Goal: Information Seeking & Learning: Compare options

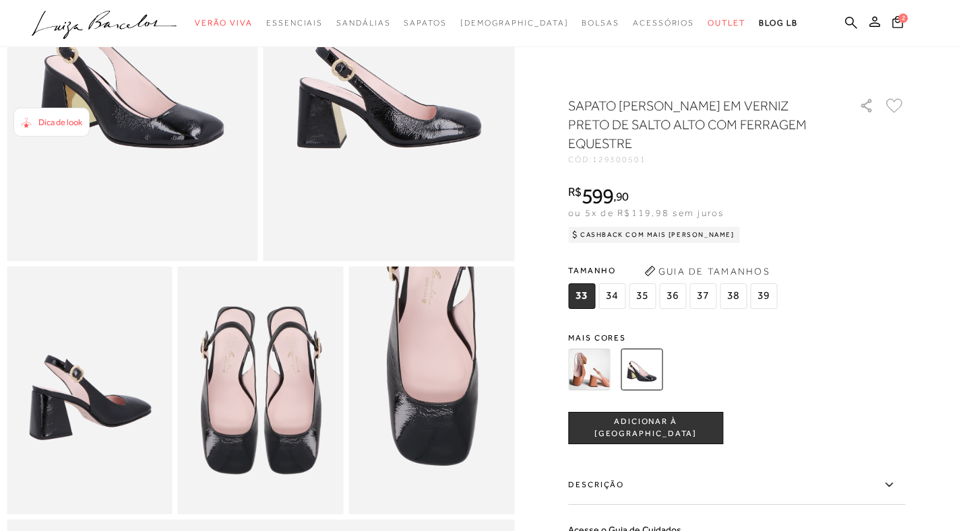
scroll to position [269, 0]
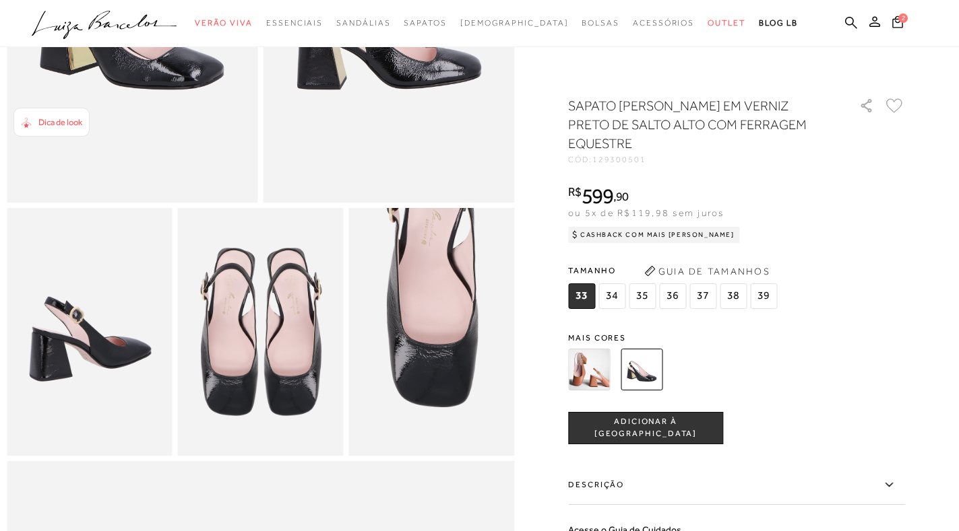
click at [587, 358] on img at bounding box center [589, 370] width 42 height 42
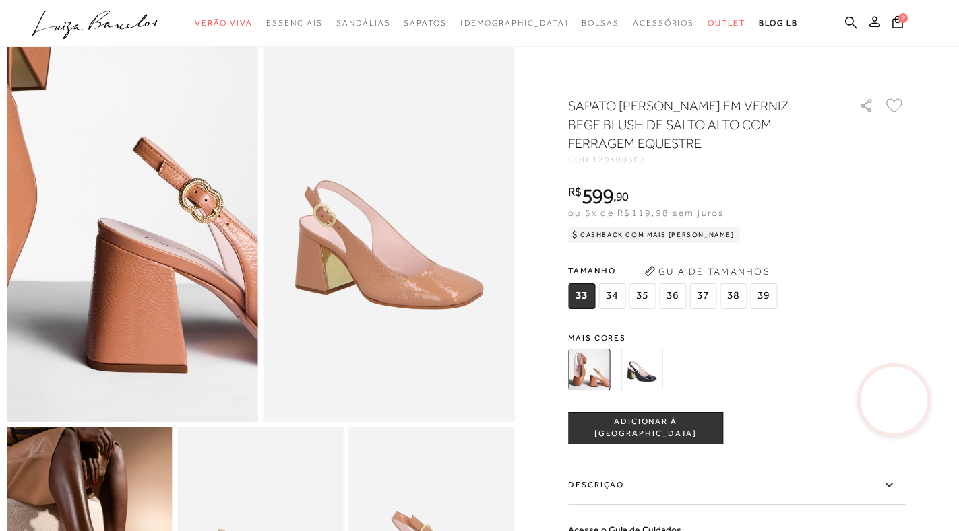
scroll to position [202, 0]
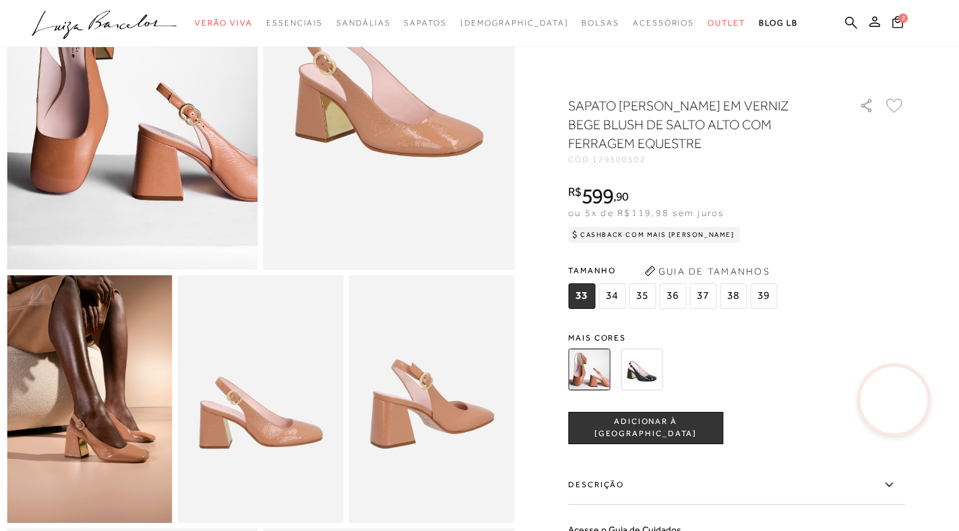
click at [648, 379] on img at bounding box center [641, 370] width 42 height 42
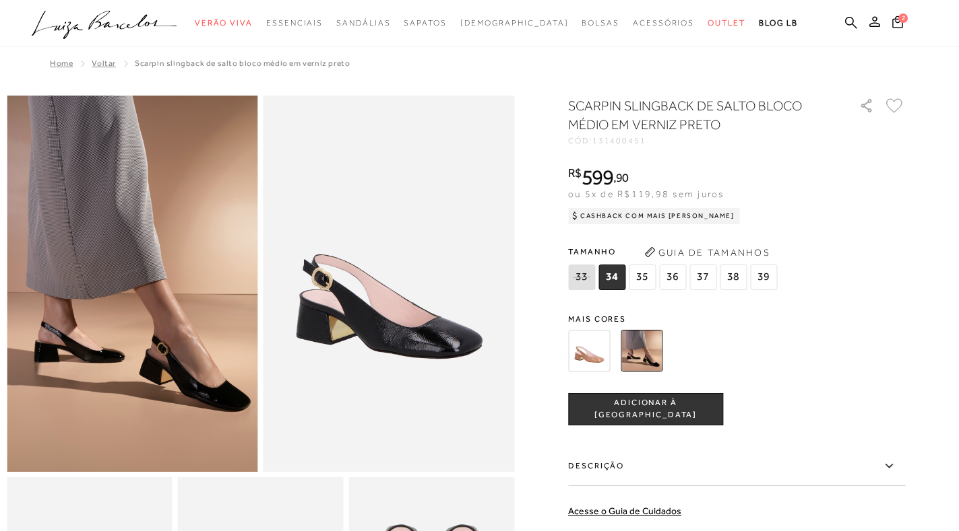
click at [595, 356] on img at bounding box center [589, 351] width 42 height 42
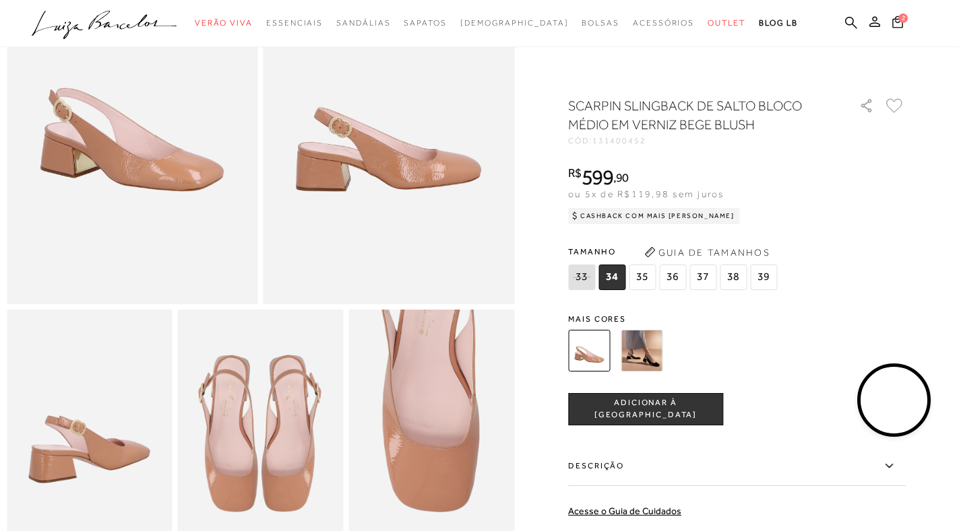
scroll to position [202, 0]
